Goal: Task Accomplishment & Management: Manage account settings

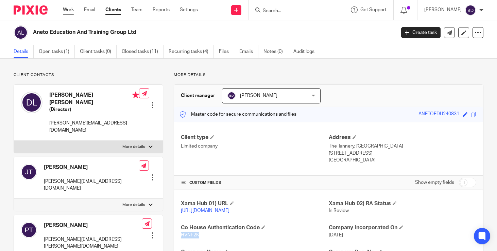
click at [72, 8] on link "Work" at bounding box center [68, 9] width 11 height 7
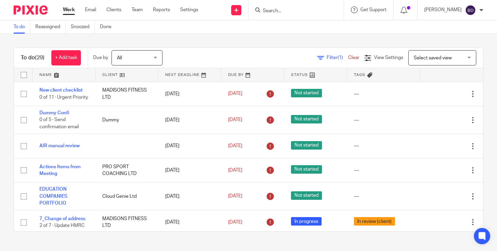
click at [57, 77] on link at bounding box center [64, 75] width 63 height 14
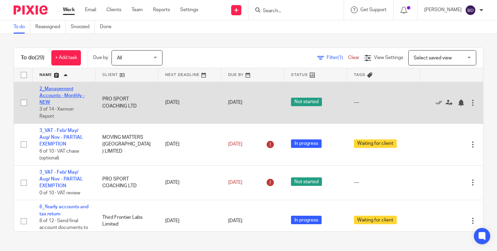
click at [69, 94] on link "2_Management Accounts - Monthly - NEW" at bounding box center [61, 96] width 45 height 19
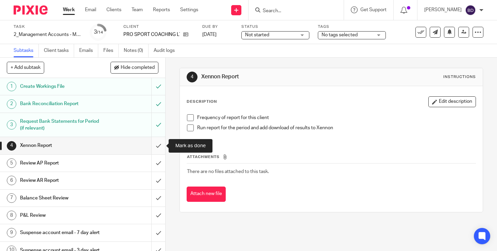
click at [159, 146] on input "submit" at bounding box center [82, 145] width 165 height 17
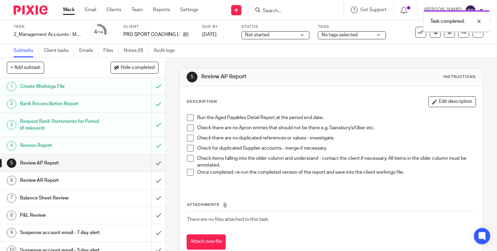
click at [157, 161] on input "submit" at bounding box center [82, 163] width 165 height 17
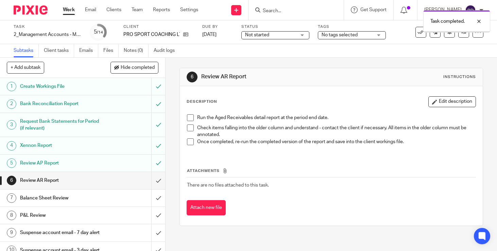
click at [159, 178] on input "submit" at bounding box center [82, 180] width 165 height 17
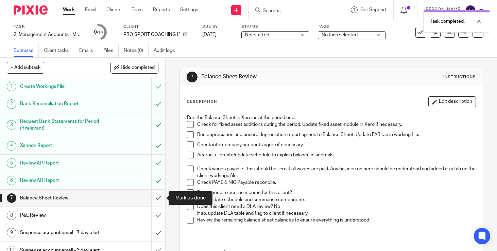
click at [159, 196] on input "submit" at bounding box center [82, 198] width 165 height 17
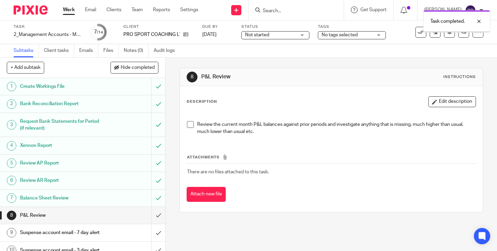
click at [159, 216] on input "submit" at bounding box center [82, 215] width 165 height 17
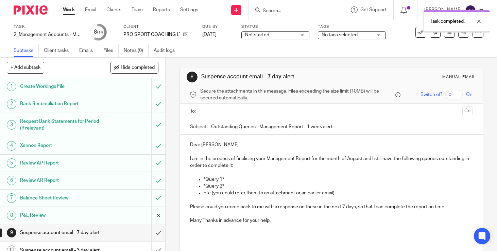
scroll to position [85, 0]
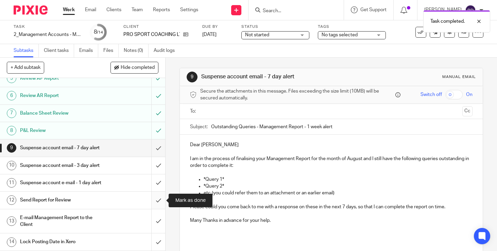
click at [159, 202] on input "submit" at bounding box center [82, 200] width 165 height 17
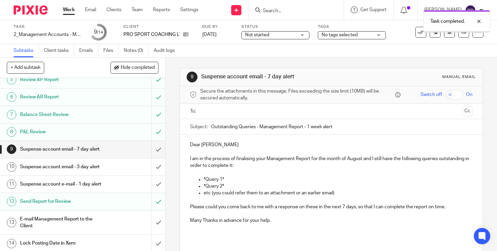
scroll to position [85, 0]
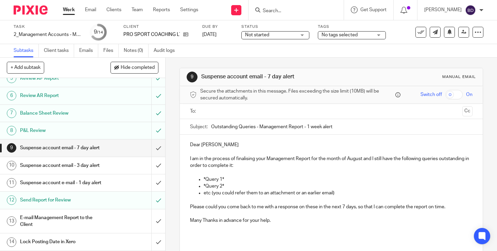
click at [128, 226] on div "E-mail Management Report to the Client" at bounding box center [82, 221] width 125 height 17
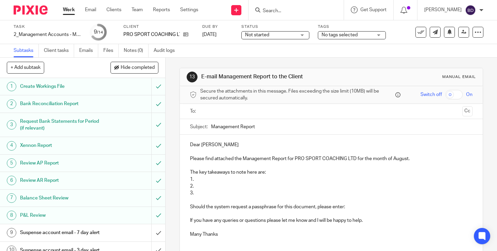
click at [202, 180] on p "1." at bounding box center [331, 179] width 282 height 7
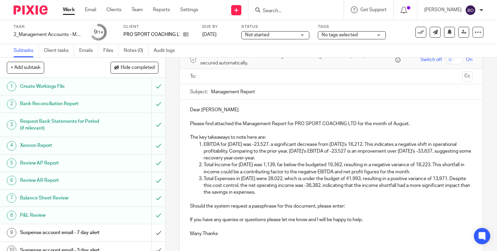
scroll to position [35, 0]
drag, startPoint x: 262, startPoint y: 171, endPoint x: 244, endPoint y: 172, distance: 18.7
click at [244, 172] on p "Total Income for August 2025 was 1,139, far below the budgeted 19,362, resultin…" at bounding box center [337, 168] width 269 height 14
click at [331, 158] on p "EBITDA for August 2025 was -23,527, a significant decrease from July 2025's 16,…" at bounding box center [337, 151] width 269 height 21
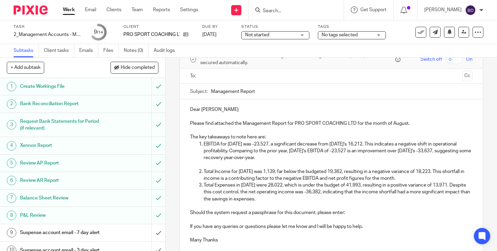
click at [423, 177] on p "Total Income for August 2025 was 1,139, far below the budgeted 19,362, resultin…" at bounding box center [337, 175] width 269 height 14
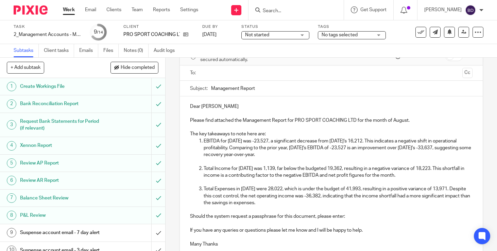
scroll to position [34, 0]
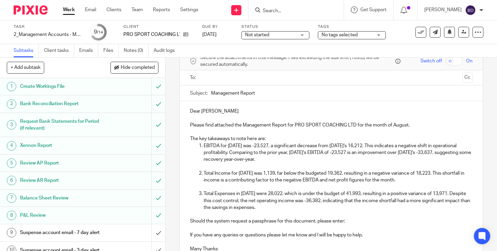
click at [219, 112] on p "Dear Adam" at bounding box center [331, 111] width 282 height 7
click at [261, 95] on input "Management Report" at bounding box center [341, 93] width 261 height 15
click at [211, 92] on input "Management Report" at bounding box center [341, 93] width 261 height 15
type input "Pro Sport Coaching_August Management Report"
click at [237, 77] on input "text" at bounding box center [330, 78] width 257 height 8
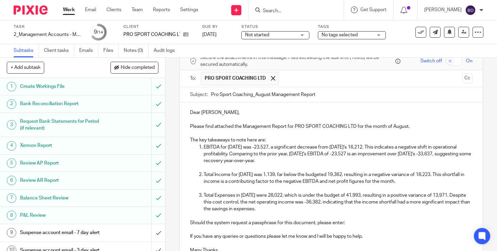
scroll to position [102, 0]
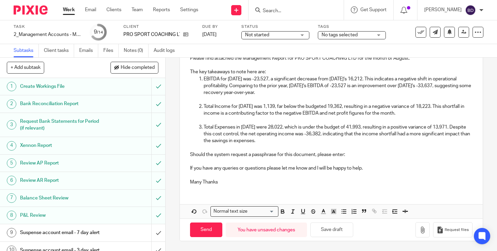
click at [352, 155] on p "Should the system request a passphrase for this document, please enter:" at bounding box center [331, 154] width 282 height 7
drag, startPoint x: 422, startPoint y: 159, endPoint x: 347, endPoint y: 154, distance: 75.2
click at [347, 154] on div "Dear Adam, Please find attached the Management Report for PRO SPORT COACHING LT…" at bounding box center [331, 112] width 303 height 157
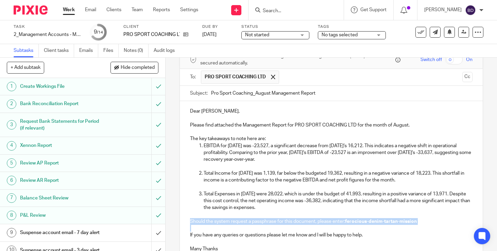
scroll to position [80, 0]
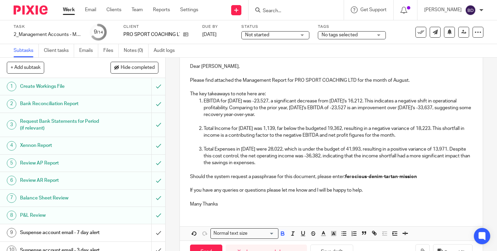
click at [330, 88] on p at bounding box center [331, 87] width 282 height 7
click at [325, 94] on p "The key takeaways to note here are:" at bounding box center [331, 94] width 282 height 7
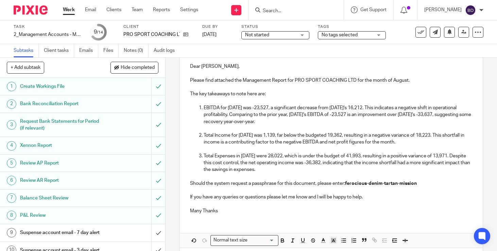
scroll to position [109, 0]
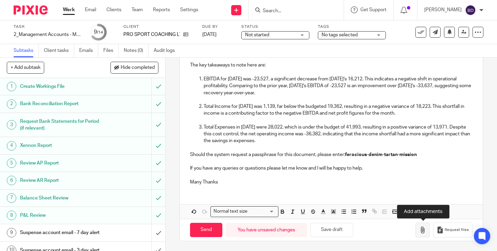
click at [424, 229] on icon "button" at bounding box center [422, 230] width 7 height 7
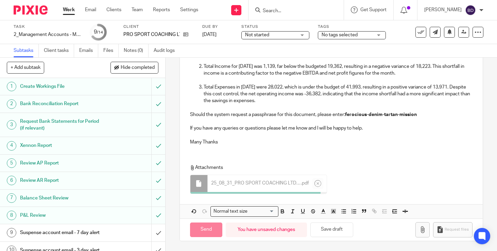
scroll to position [147, 0]
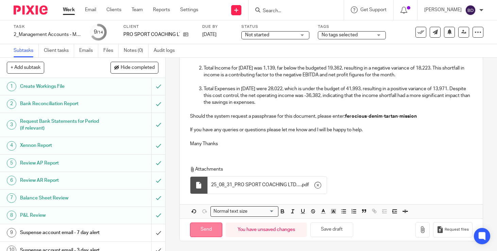
click at [215, 230] on input "Send" at bounding box center [206, 230] width 32 height 15
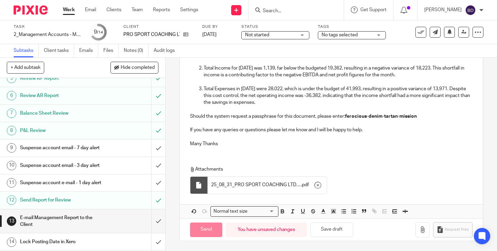
type input "Sent"
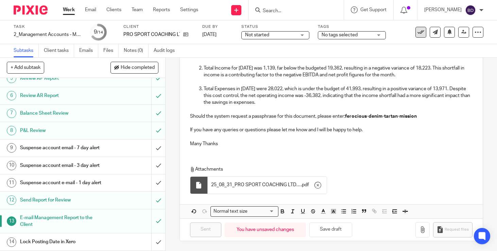
click at [420, 35] on icon at bounding box center [420, 32] width 7 height 7
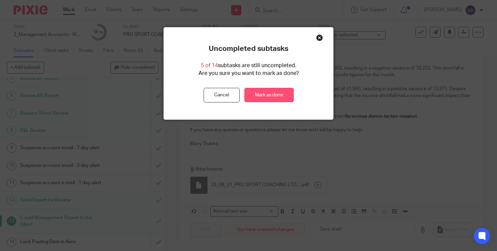
click at [281, 91] on link "Mark as done" at bounding box center [268, 95] width 49 height 15
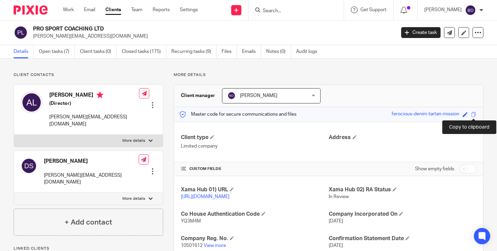
click at [474, 114] on span at bounding box center [473, 114] width 5 height 5
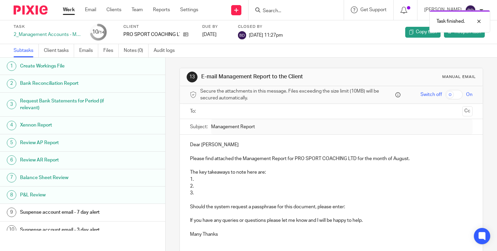
click at [40, 10] on img at bounding box center [31, 9] width 34 height 9
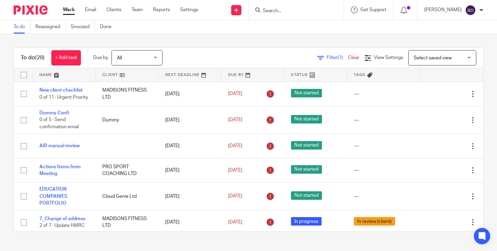
click at [57, 76] on link at bounding box center [64, 75] width 63 height 14
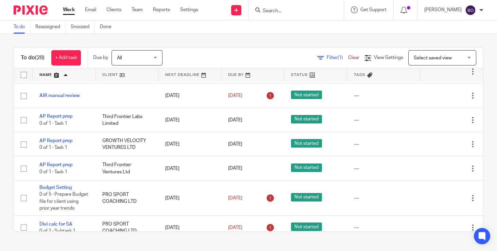
scroll to position [341, 0]
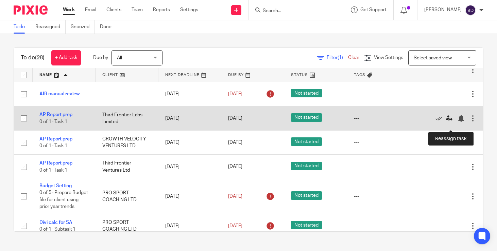
click at [451, 122] on icon at bounding box center [448, 118] width 7 height 7
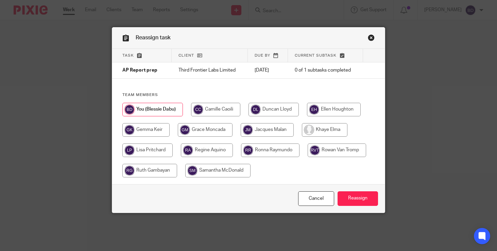
click at [341, 128] on input "radio" at bounding box center [325, 130] width 46 height 14
radio input "true"
click at [358, 195] on input "Reassign" at bounding box center [357, 199] width 40 height 15
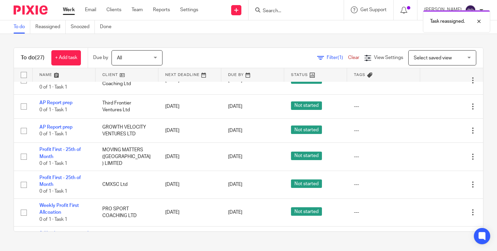
scroll to position [412, 0]
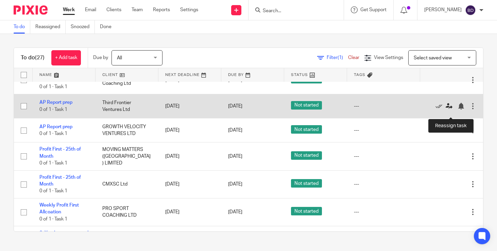
click at [451, 110] on icon at bounding box center [448, 106] width 7 height 7
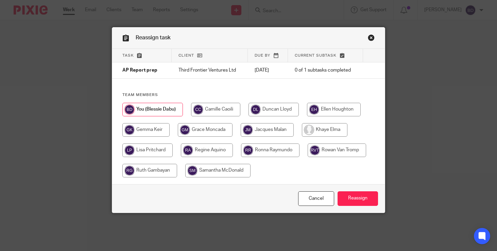
click at [338, 126] on input "radio" at bounding box center [325, 130] width 46 height 14
radio input "true"
click at [361, 204] on input "Reassign" at bounding box center [357, 199] width 40 height 15
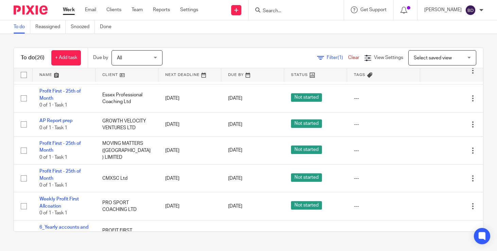
scroll to position [393, 0]
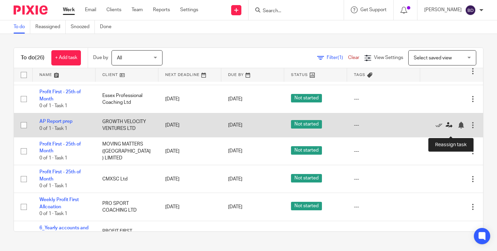
click at [449, 129] on icon at bounding box center [448, 125] width 7 height 7
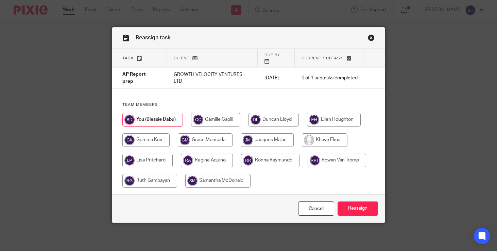
click at [340, 134] on input "radio" at bounding box center [325, 140] width 46 height 14
radio input "true"
click at [361, 207] on input "Reassign" at bounding box center [357, 209] width 40 height 15
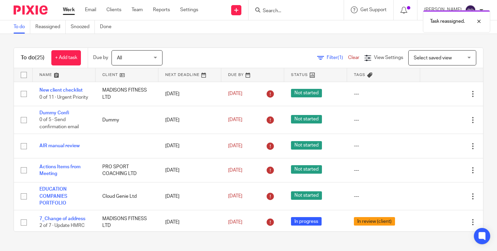
click at [56, 76] on link at bounding box center [64, 75] width 63 height 14
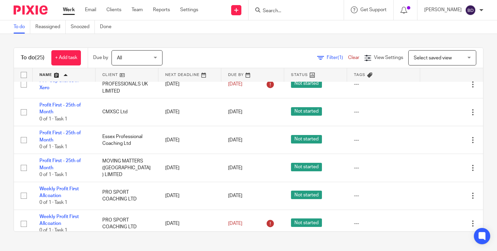
scroll to position [636, 0]
